Goal: Transaction & Acquisition: Purchase product/service

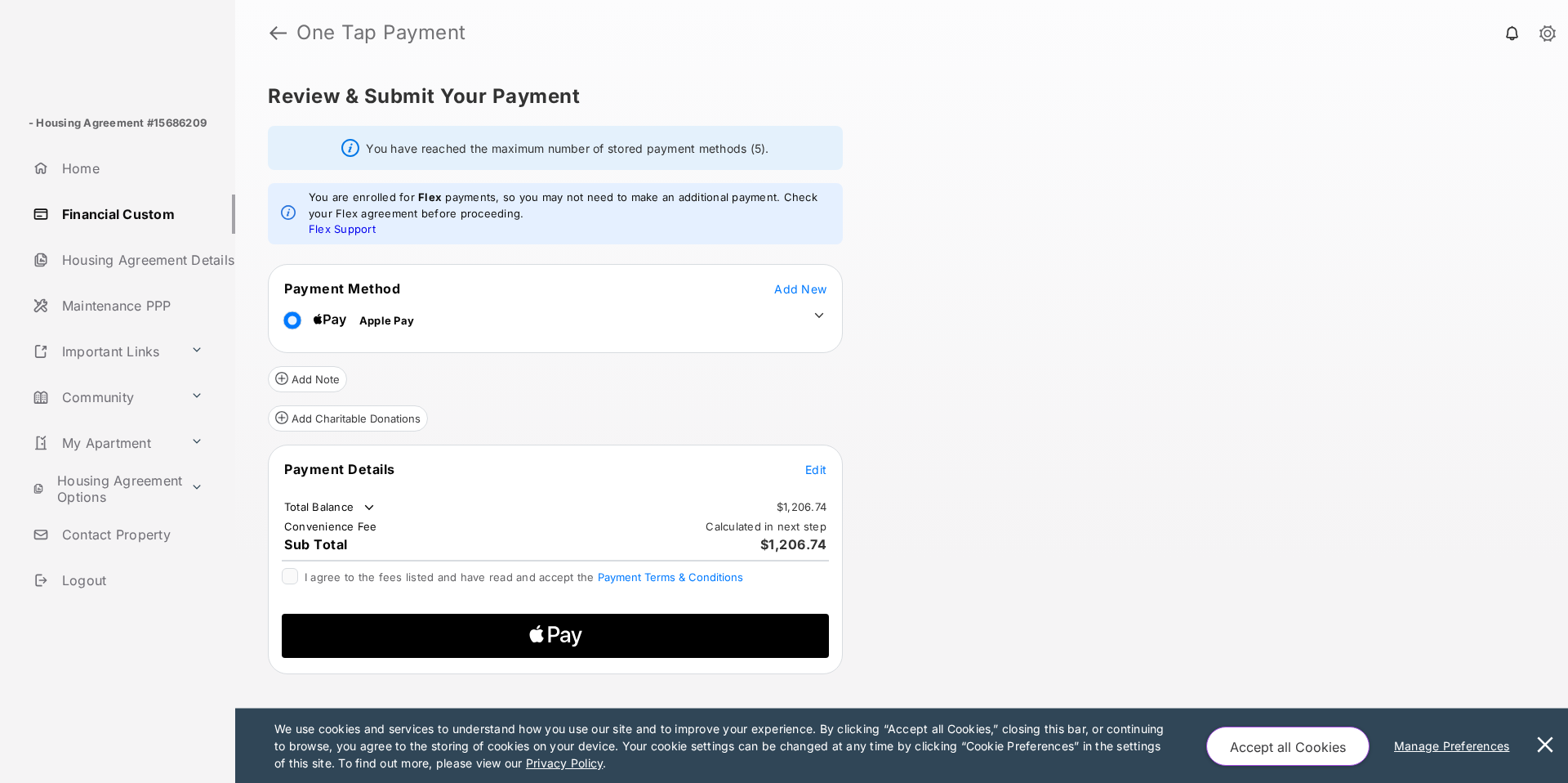
click at [817, 470] on span "Edit" at bounding box center [815, 469] width 21 height 14
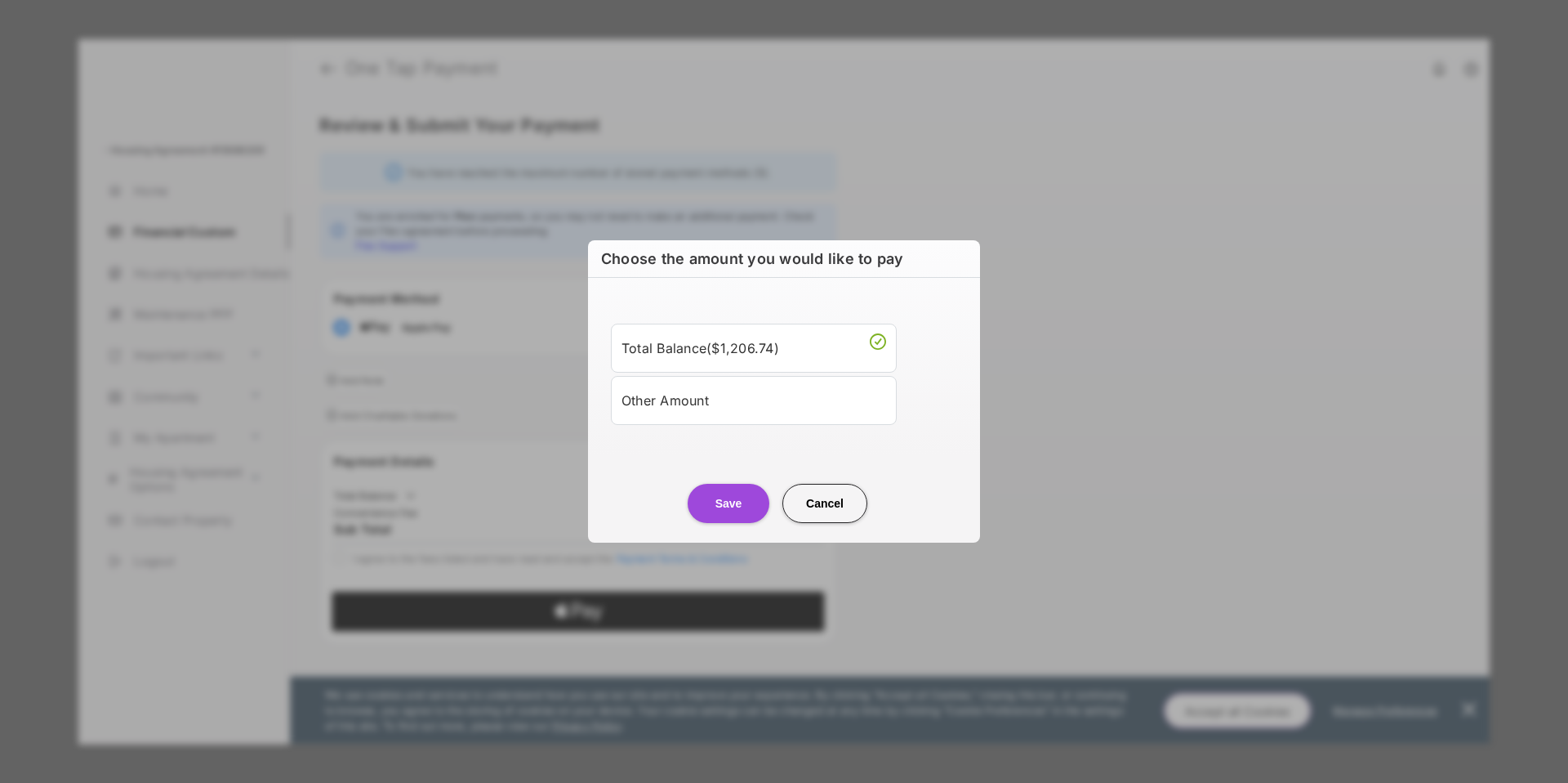
click at [711, 402] on div "Other Amount" at bounding box center [754, 400] width 265 height 28
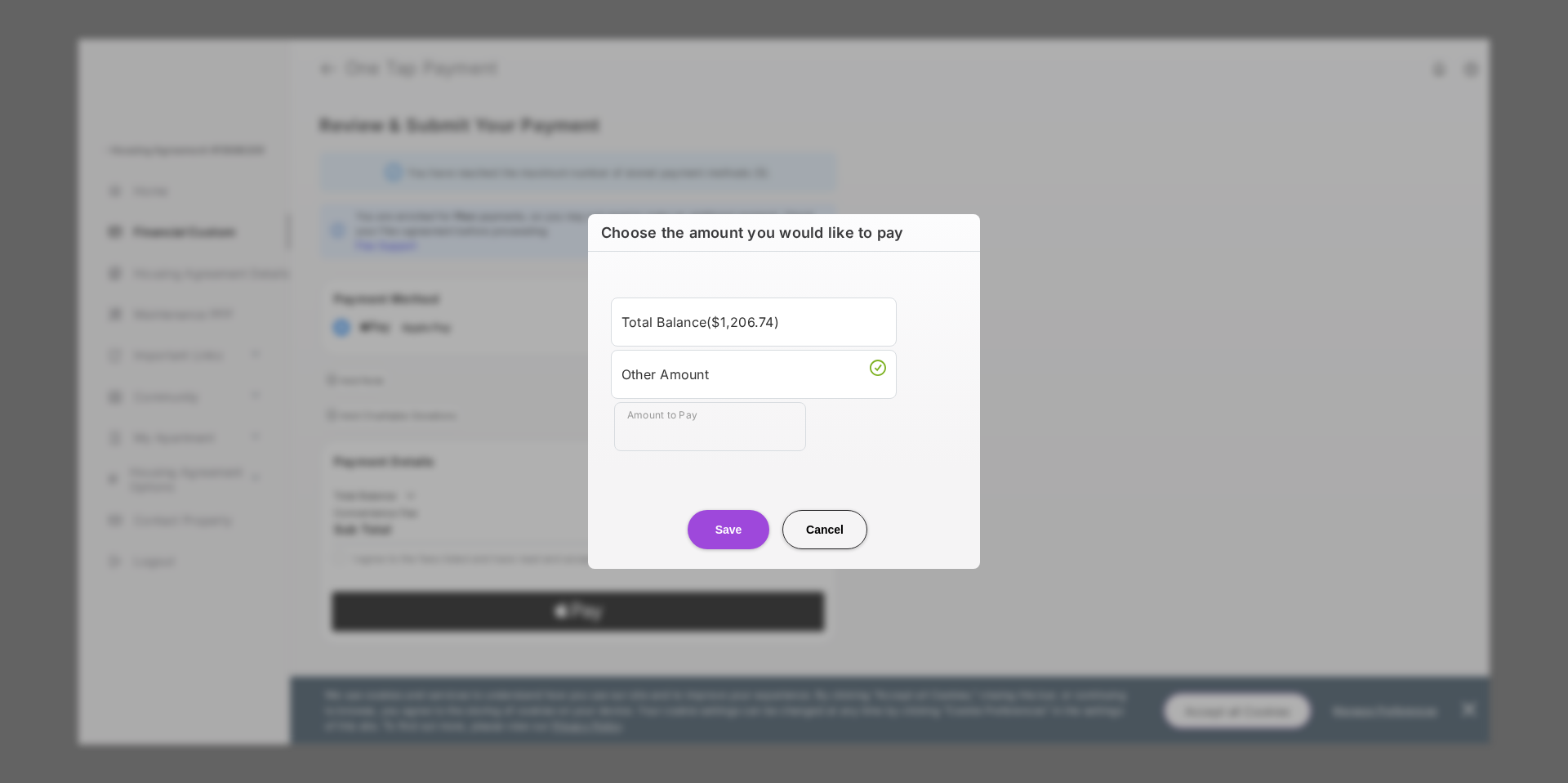
click at [691, 383] on div "Other Amount" at bounding box center [754, 374] width 265 height 28
click at [653, 447] on input "Amount to Pay" at bounding box center [710, 425] width 192 height 49
type input "****"
click at [732, 524] on button "Save" at bounding box center [729, 528] width 82 height 39
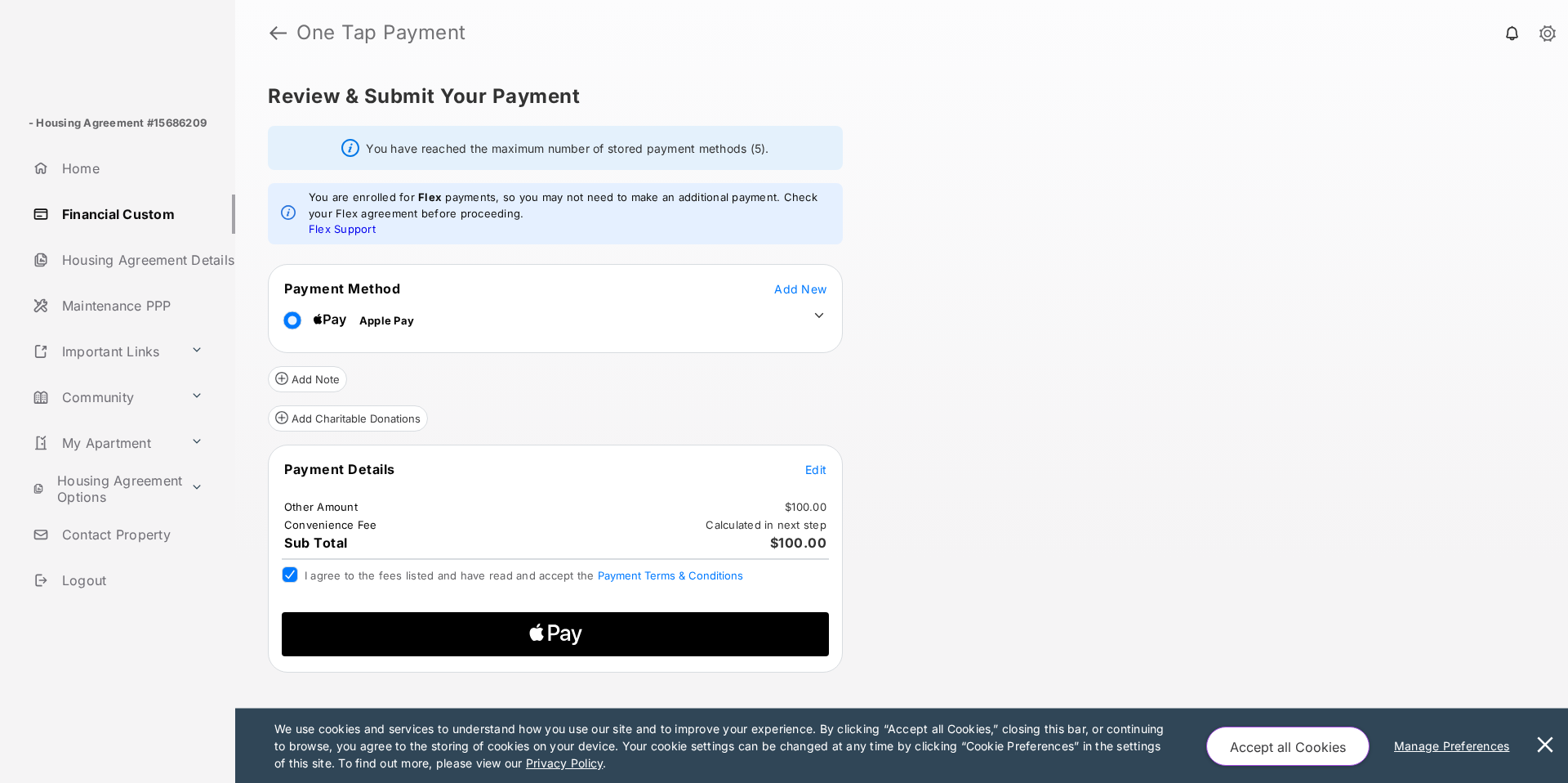
click at [442, 640] on icon "Apple Logo" at bounding box center [555, 634] width 260 height 44
click at [464, 640] on icon "Apple Logo" at bounding box center [555, 634] width 260 height 44
click at [411, 634] on span "Apple Logo" at bounding box center [555, 634] width 521 height 44
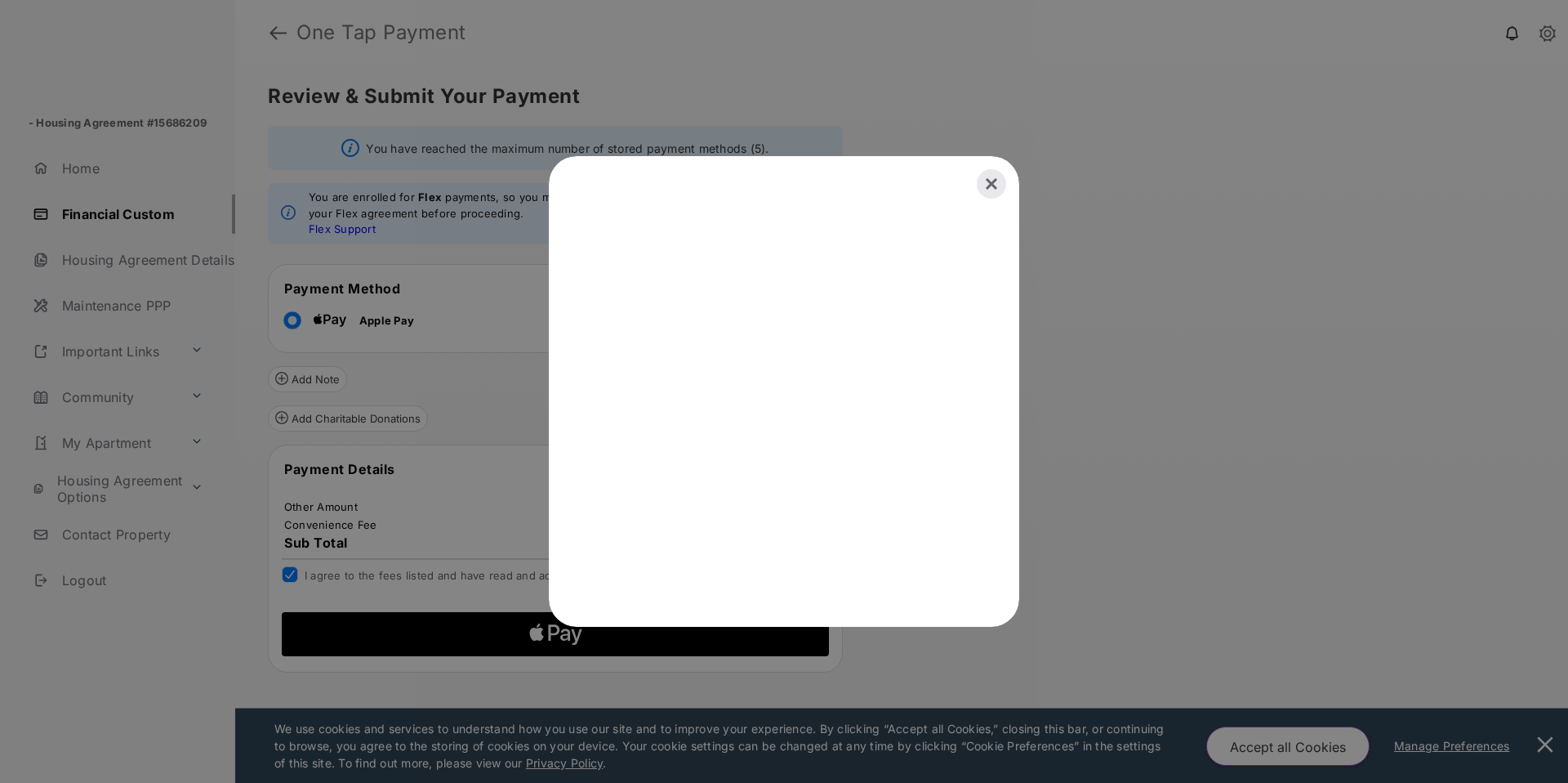
click at [993, 186] on button "Close" at bounding box center [992, 184] width 36 height 36
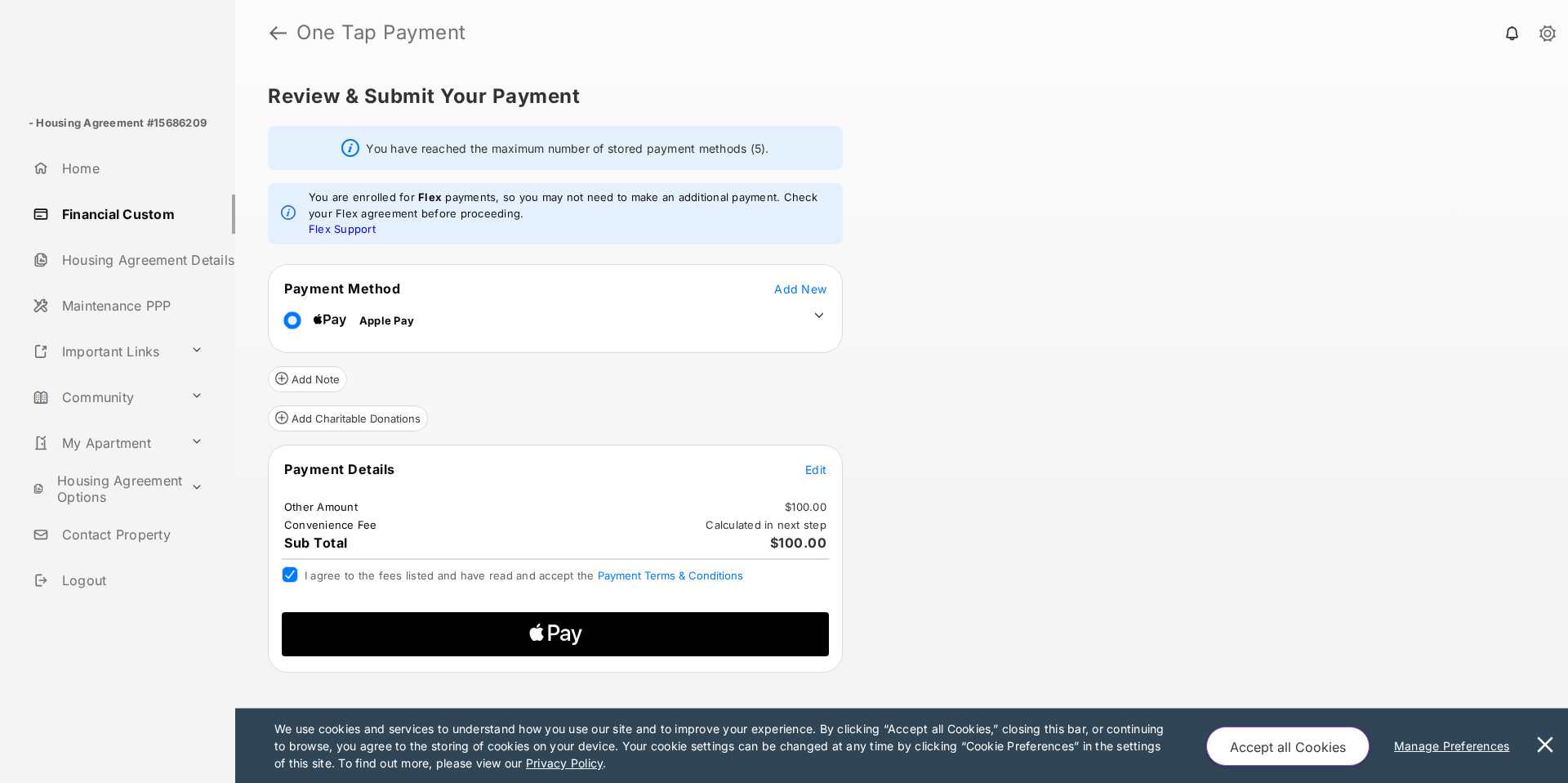
click at [993, 186] on button "Close" at bounding box center [992, 184] width 36 height 36
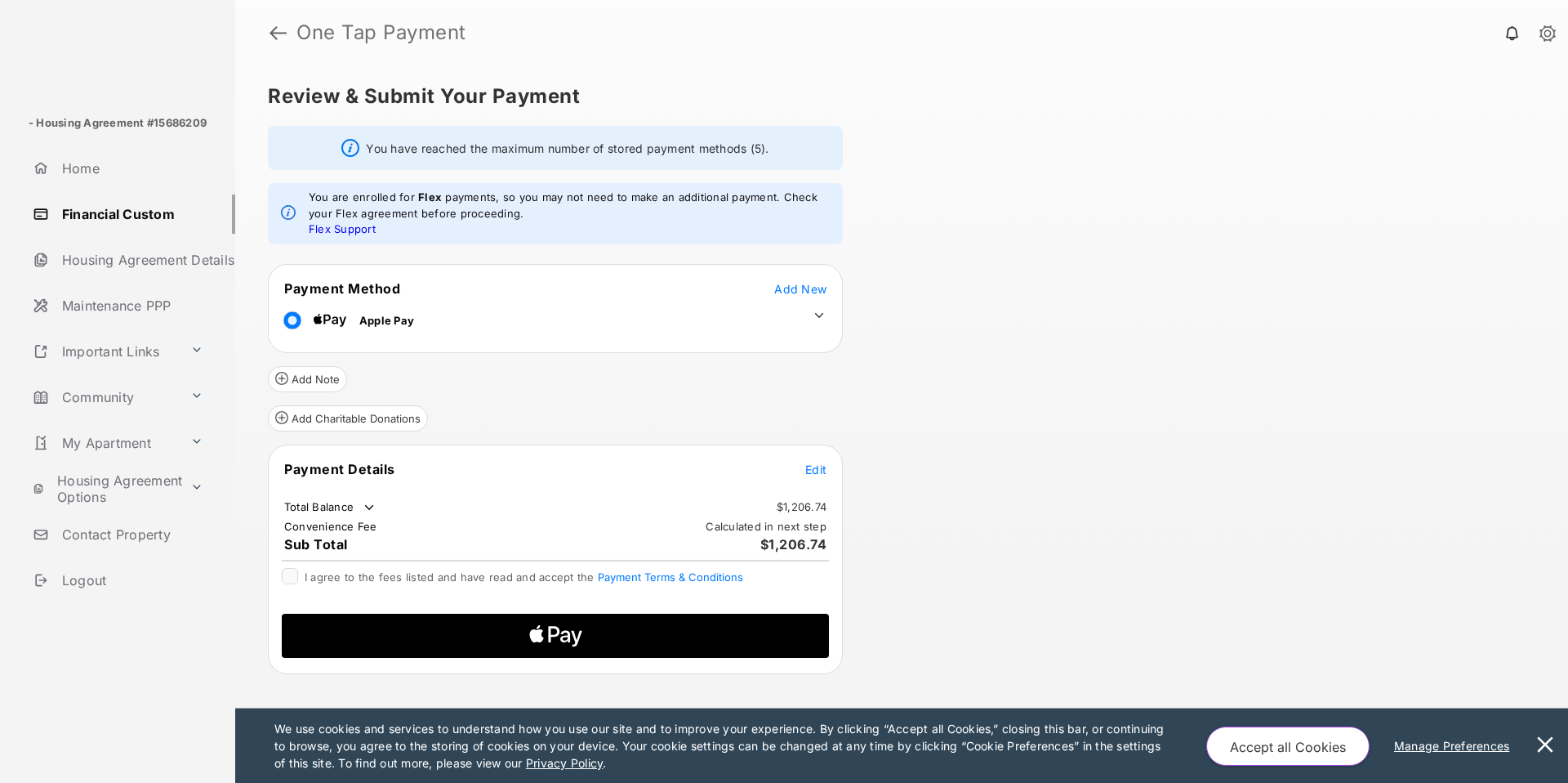
click at [816, 471] on span "Edit" at bounding box center [815, 469] width 21 height 14
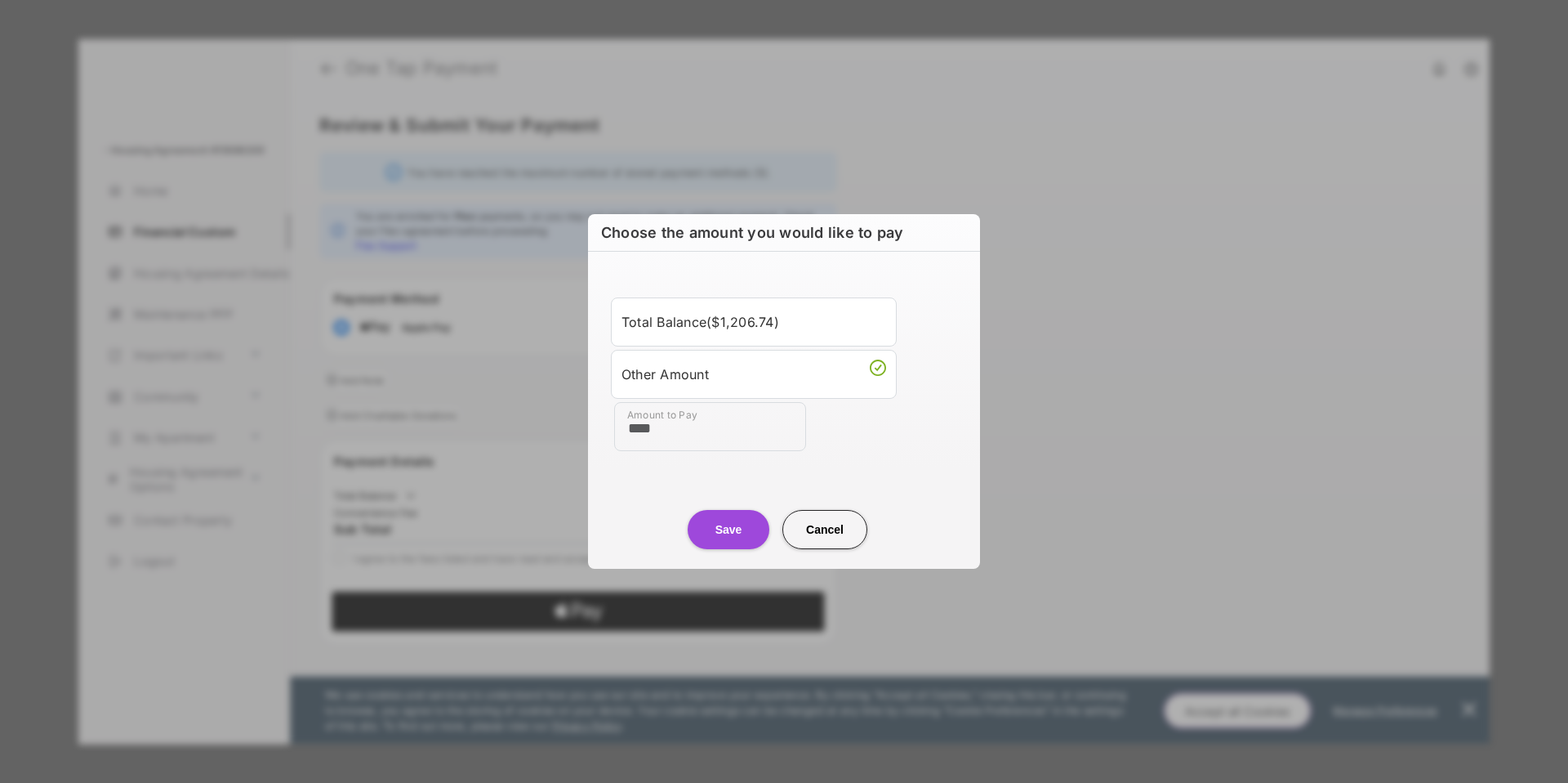
type input "****"
click at [726, 527] on button "Save" at bounding box center [729, 528] width 82 height 39
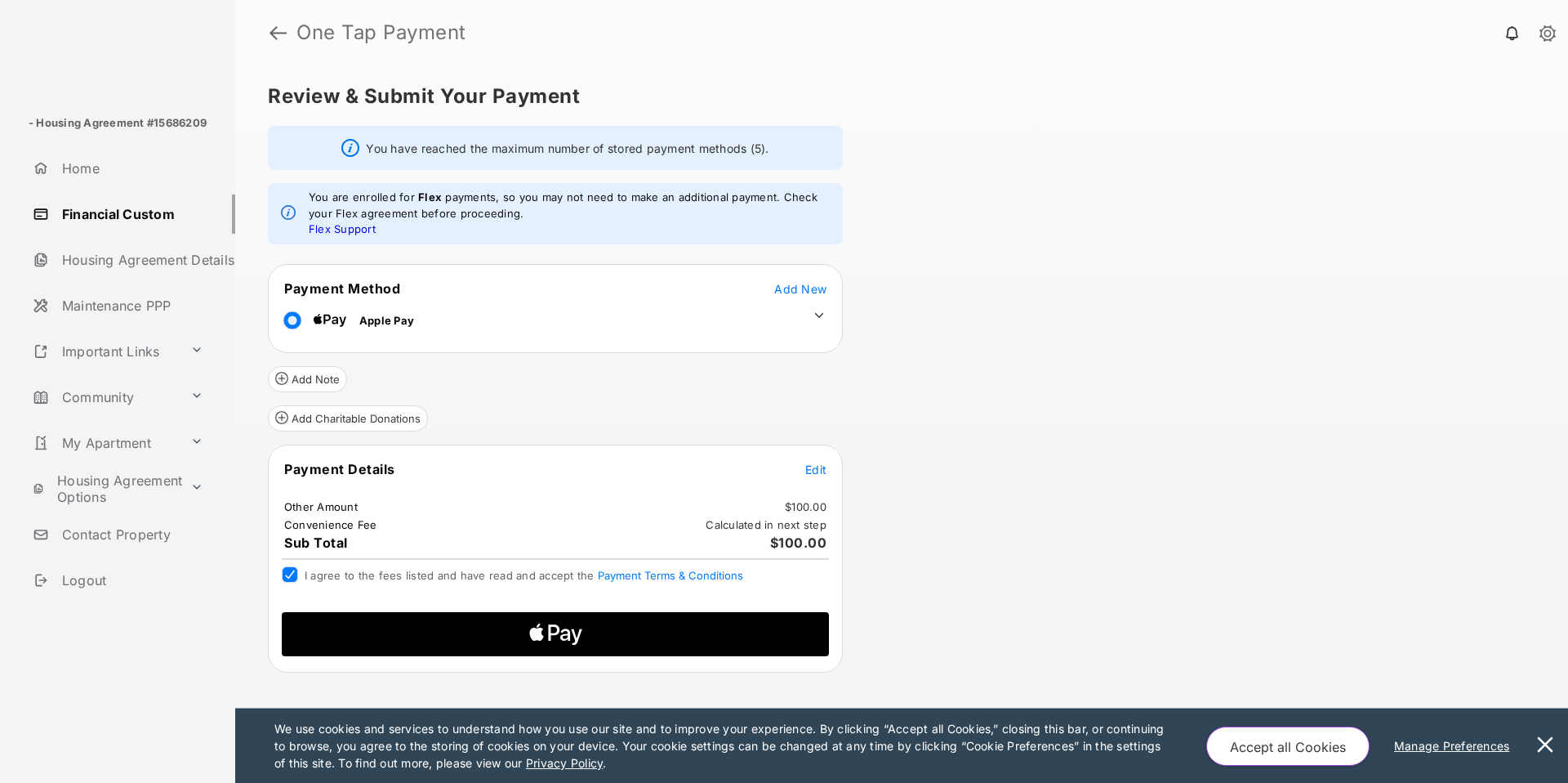
click at [367, 638] on span "Apple Logo" at bounding box center [555, 634] width 521 height 44
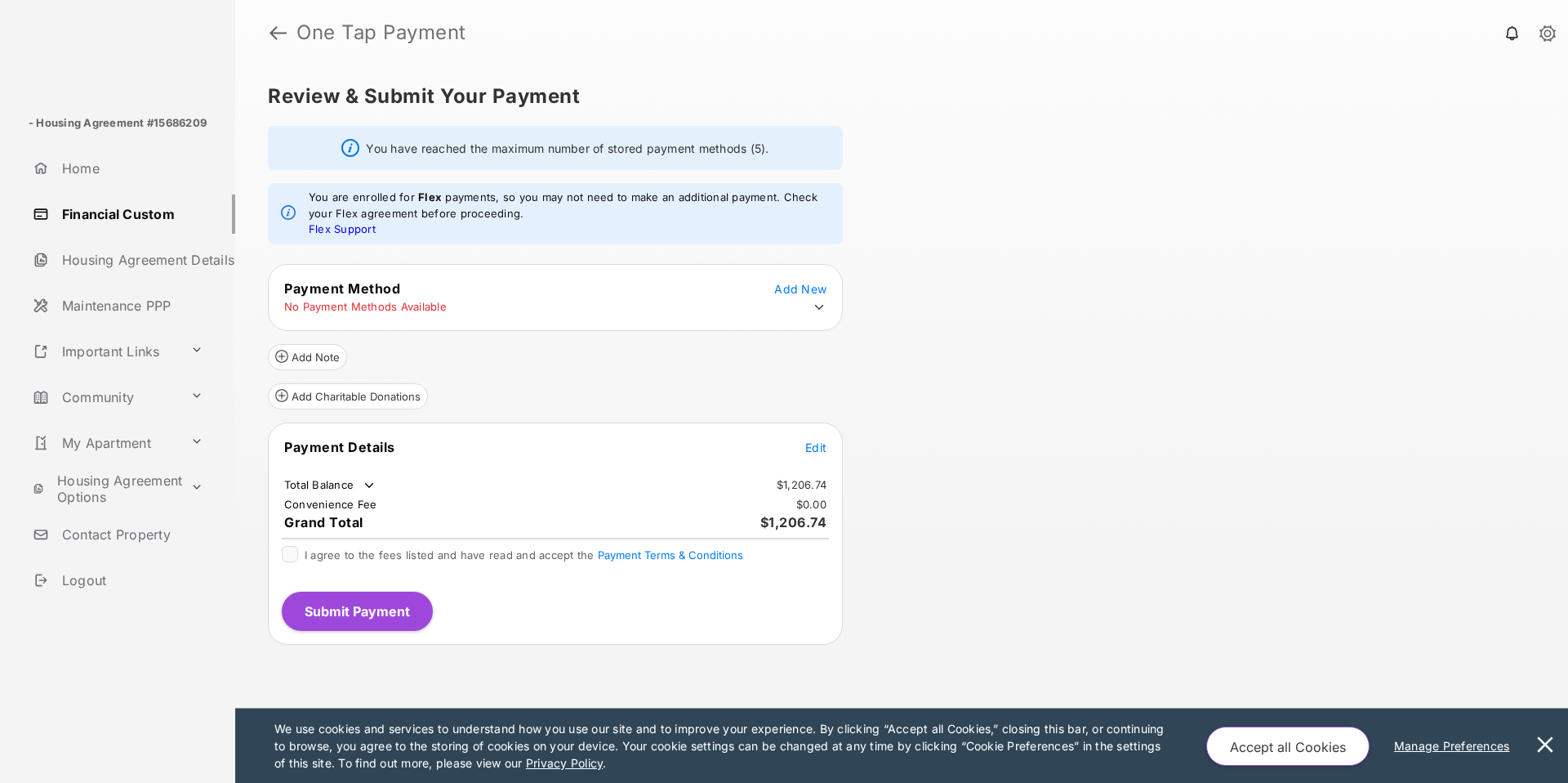
click at [830, 309] on tr "No Payment Methods Available" at bounding box center [555, 306] width 570 height 16
click at [825, 308] on icon at bounding box center [818, 306] width 14 height 14
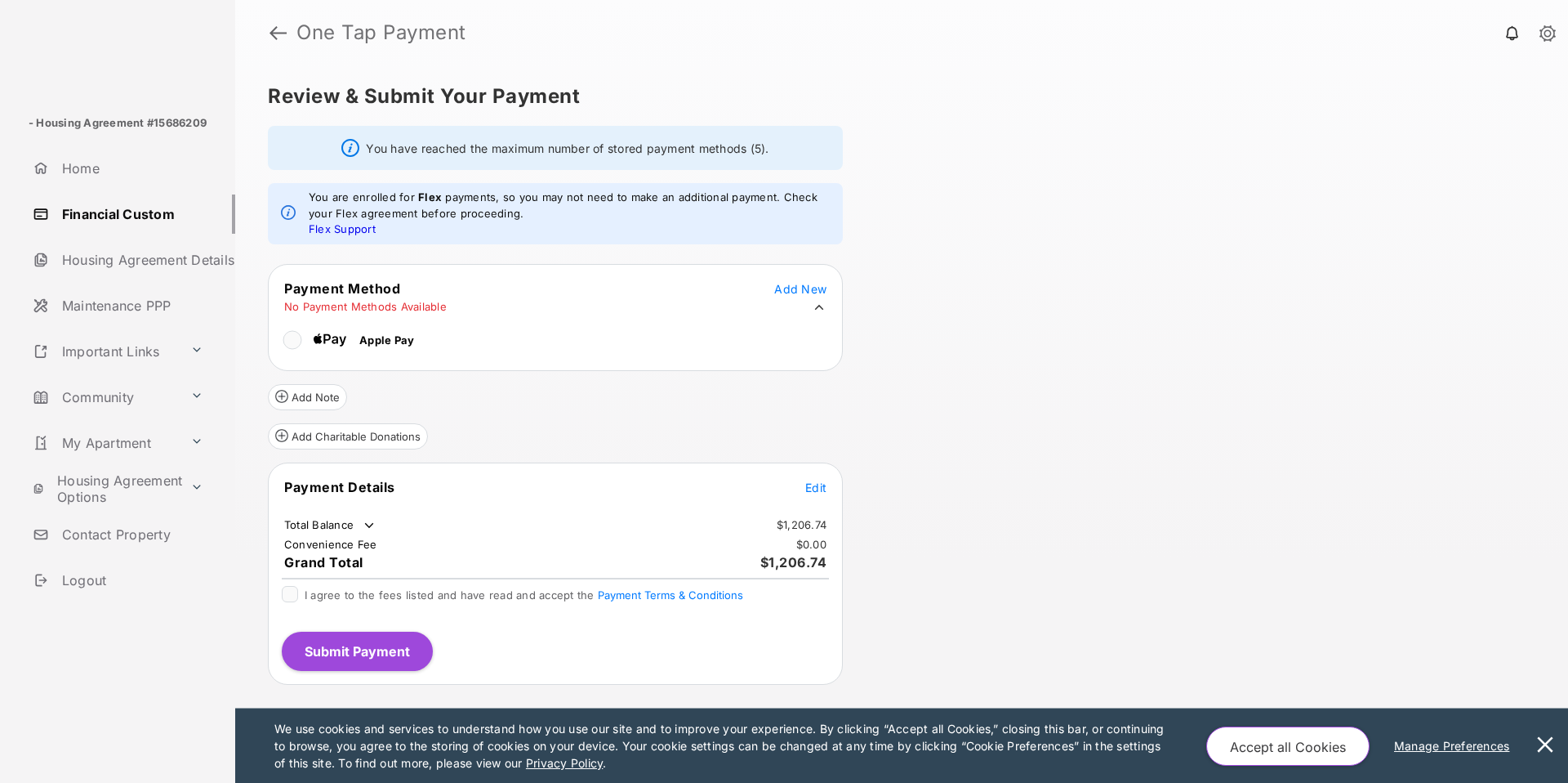
click at [414, 338] on table "Apple Pay" at bounding box center [342, 337] width 148 height 40
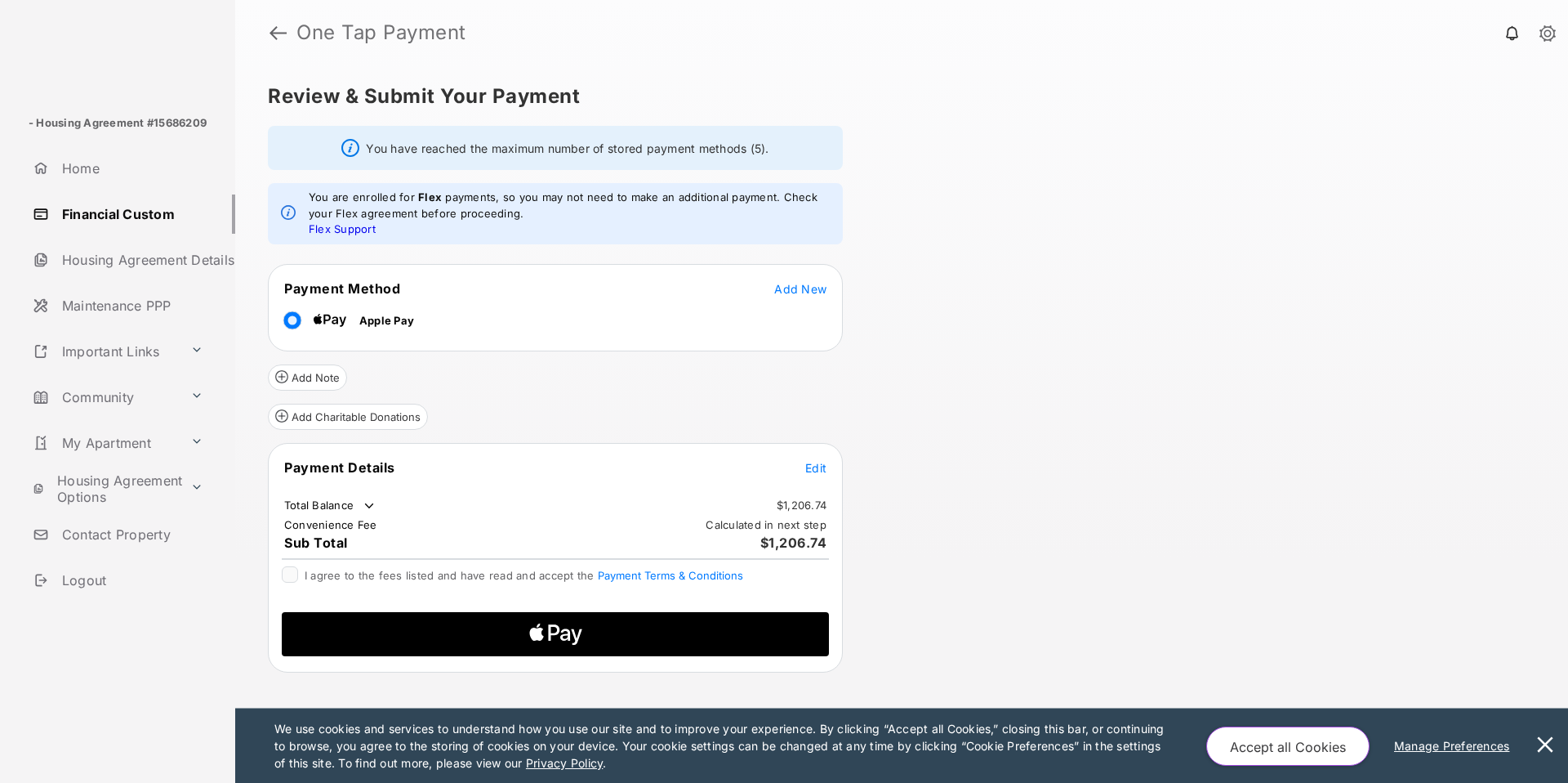
click at [820, 461] on span "Edit" at bounding box center [815, 467] width 21 height 14
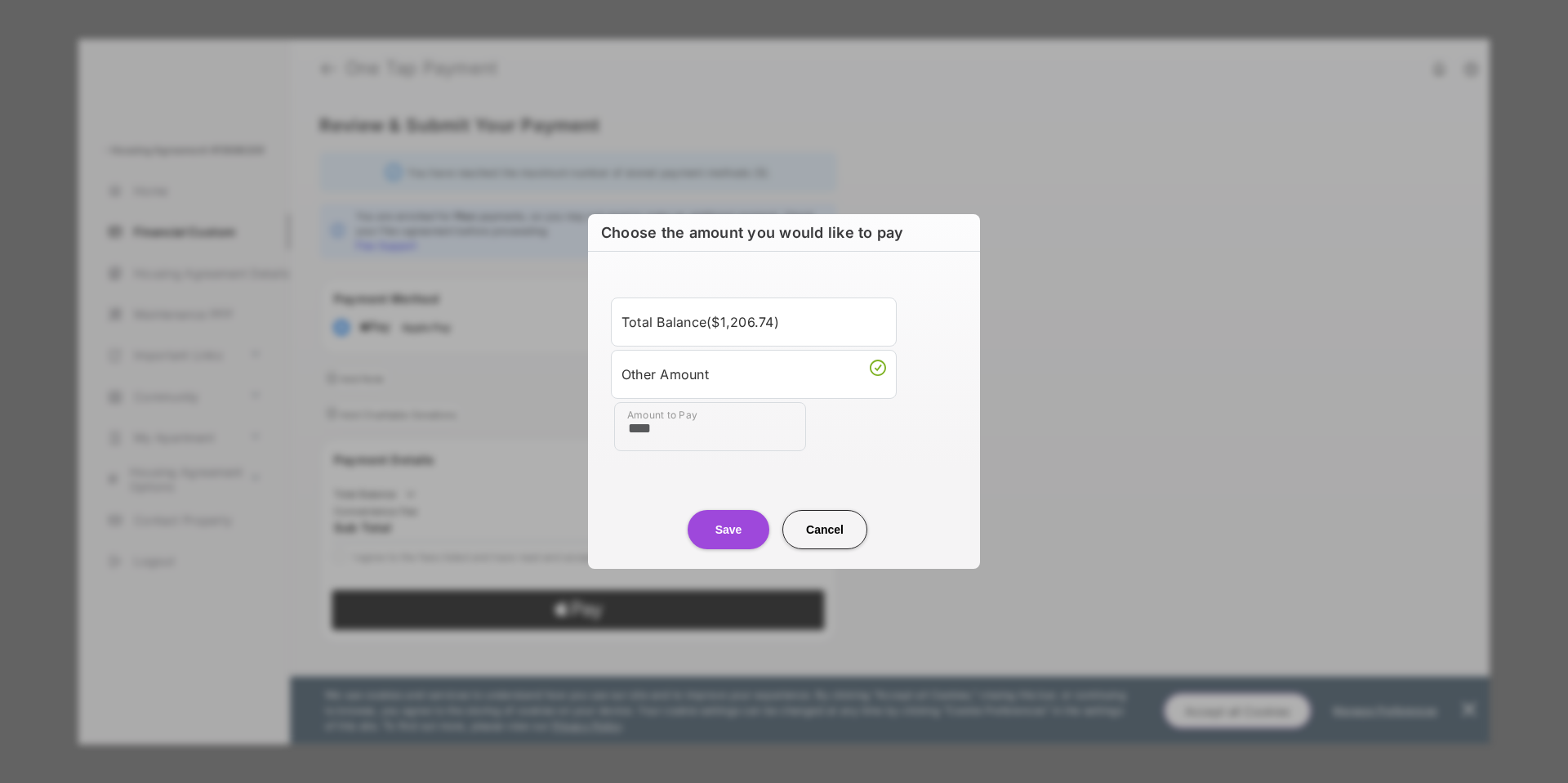
type input "****"
click at [710, 521] on button "Save" at bounding box center [729, 528] width 82 height 39
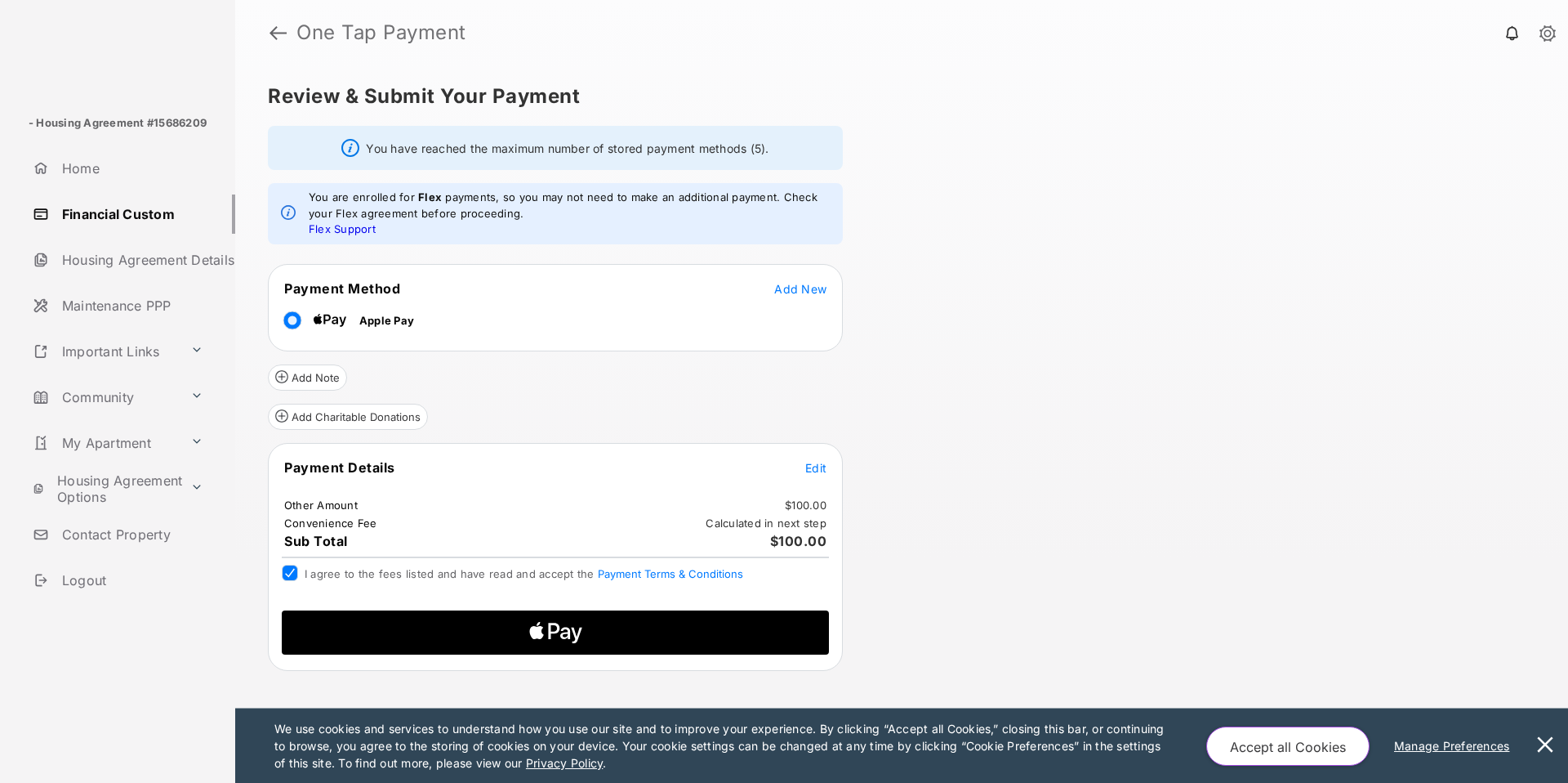
click at [393, 640] on span "Apple Logo" at bounding box center [555, 632] width 521 height 44
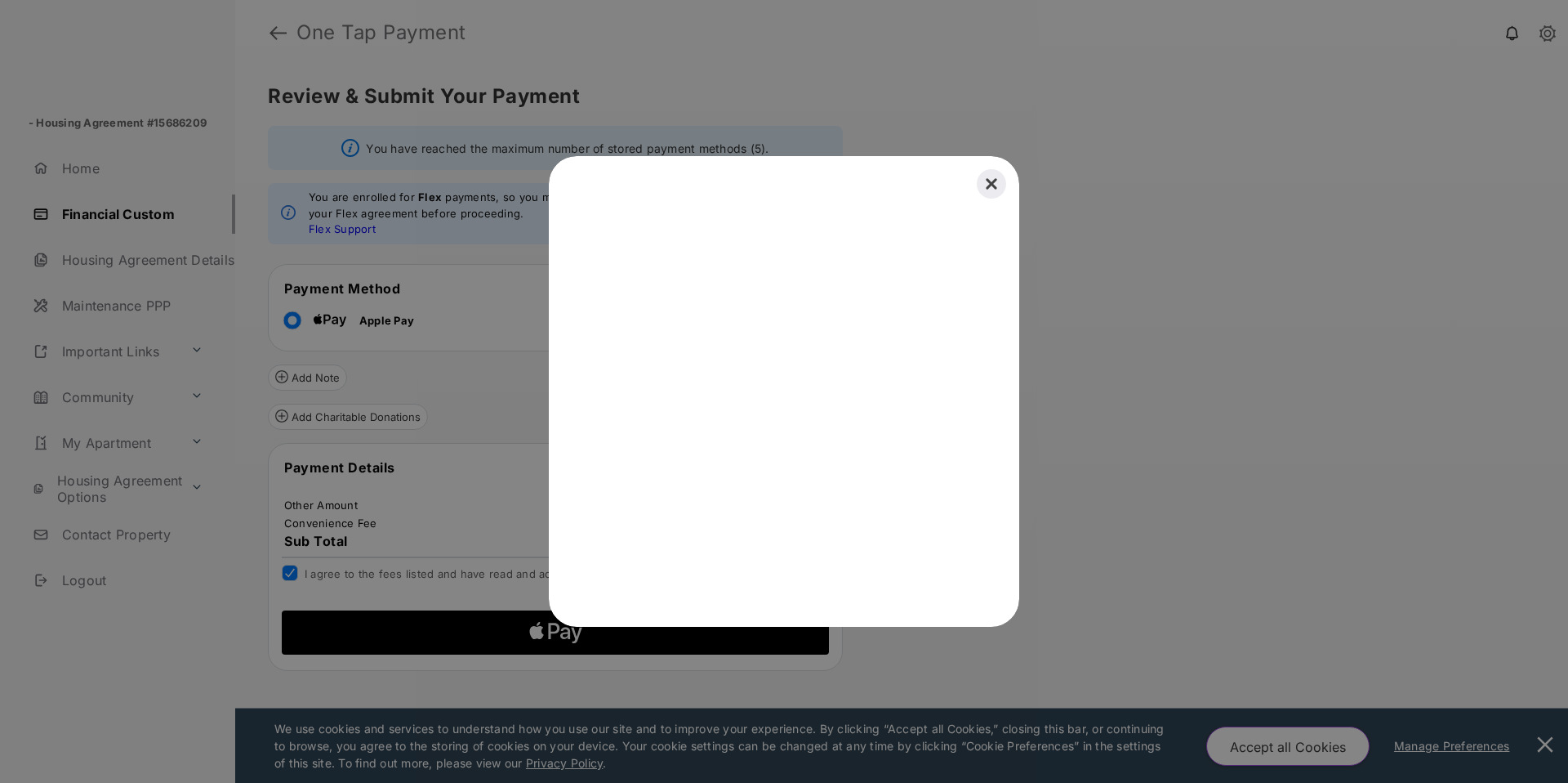
click at [996, 178] on button "Close" at bounding box center [992, 184] width 36 height 36
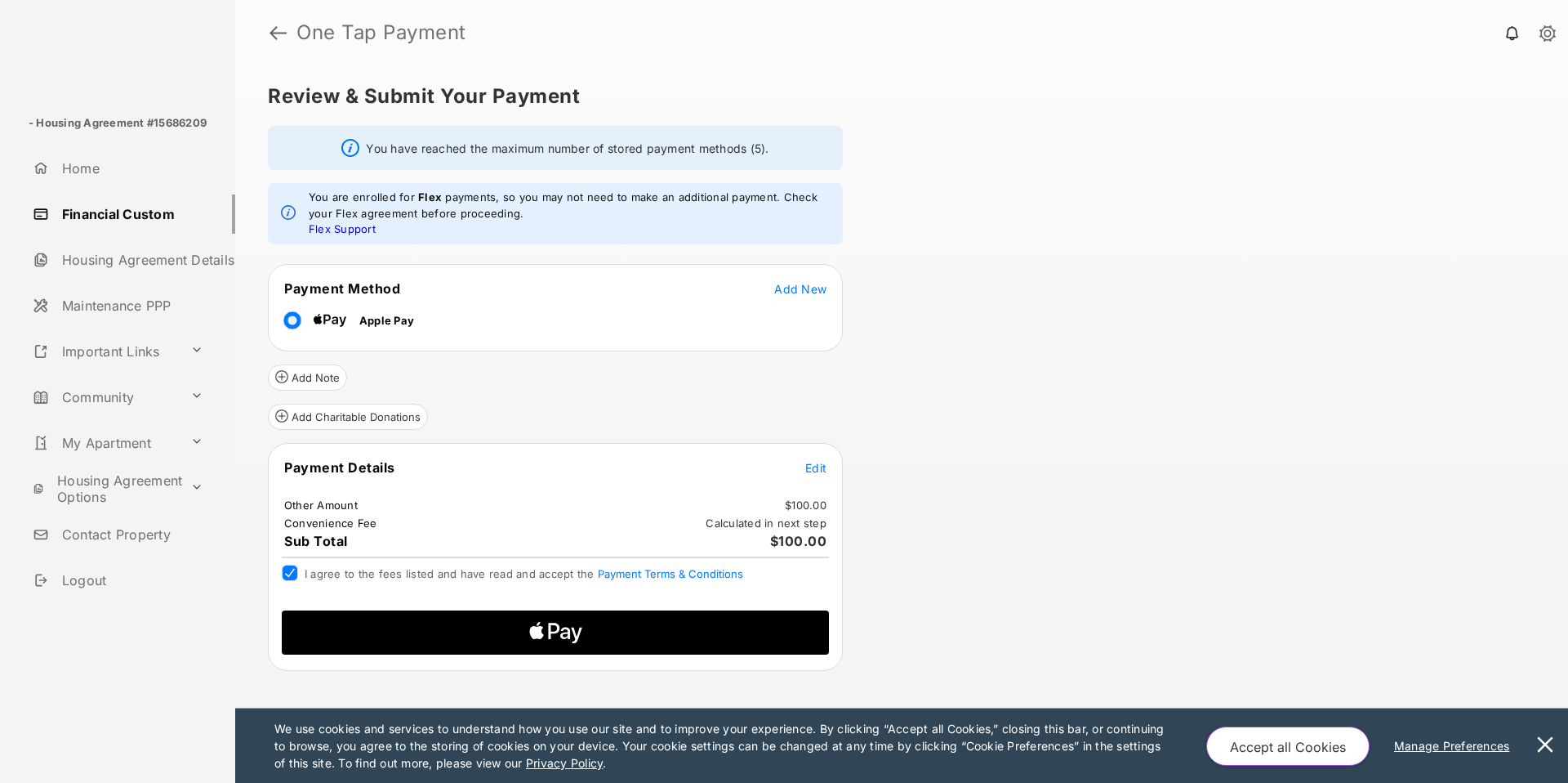
click at [457, 633] on icon "Apple Logo" at bounding box center [555, 632] width 260 height 44
